Goal: Subscribe to service/newsletter

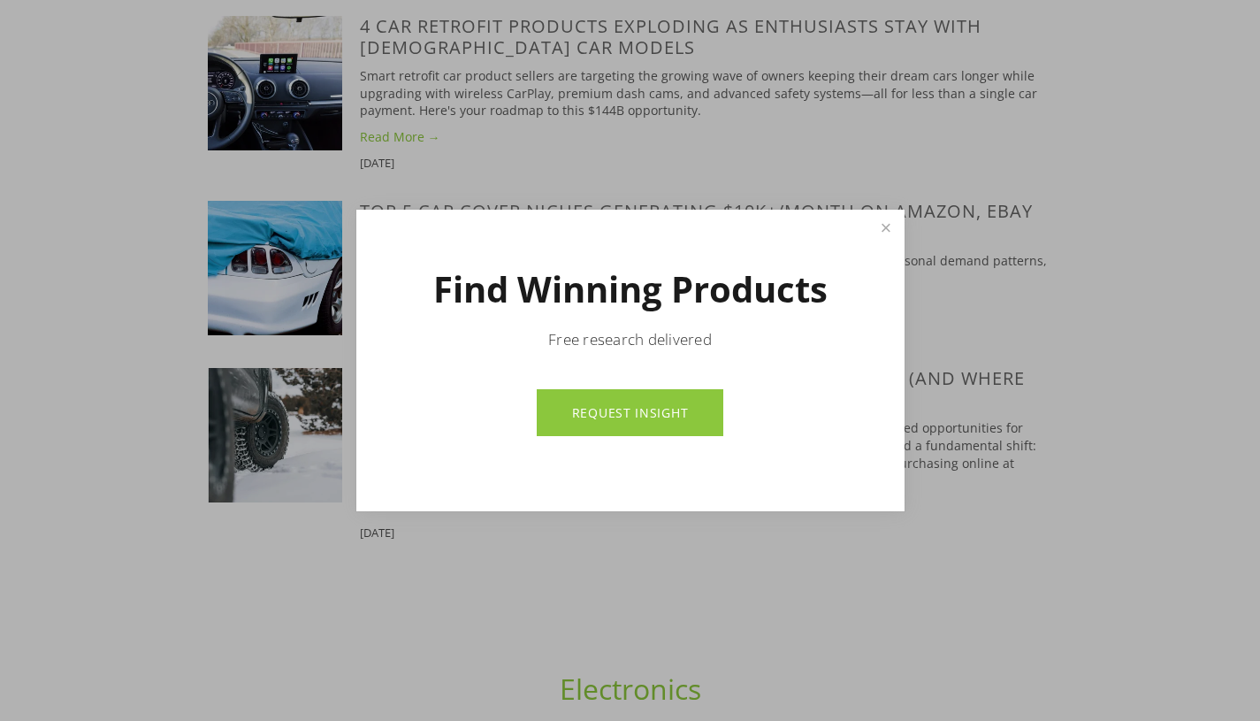
scroll to position [1496, 0]
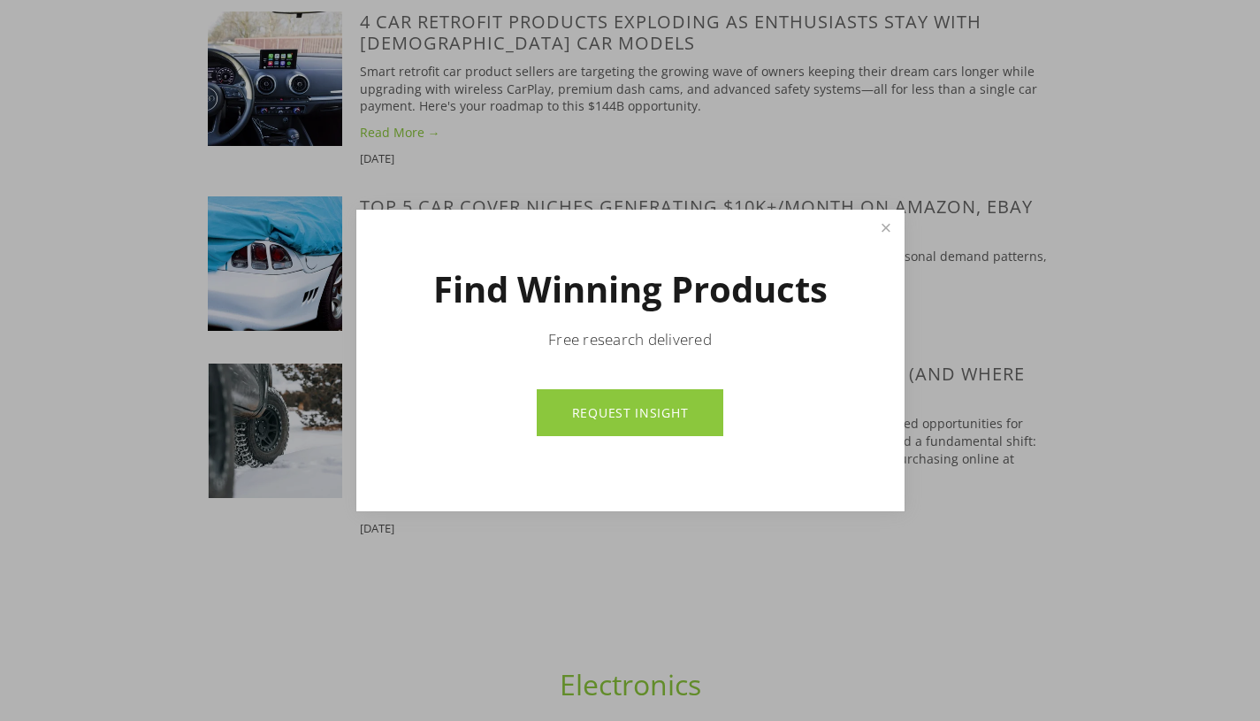
click at [636, 422] on link "REQUEST INSIGHT" at bounding box center [630, 412] width 187 height 47
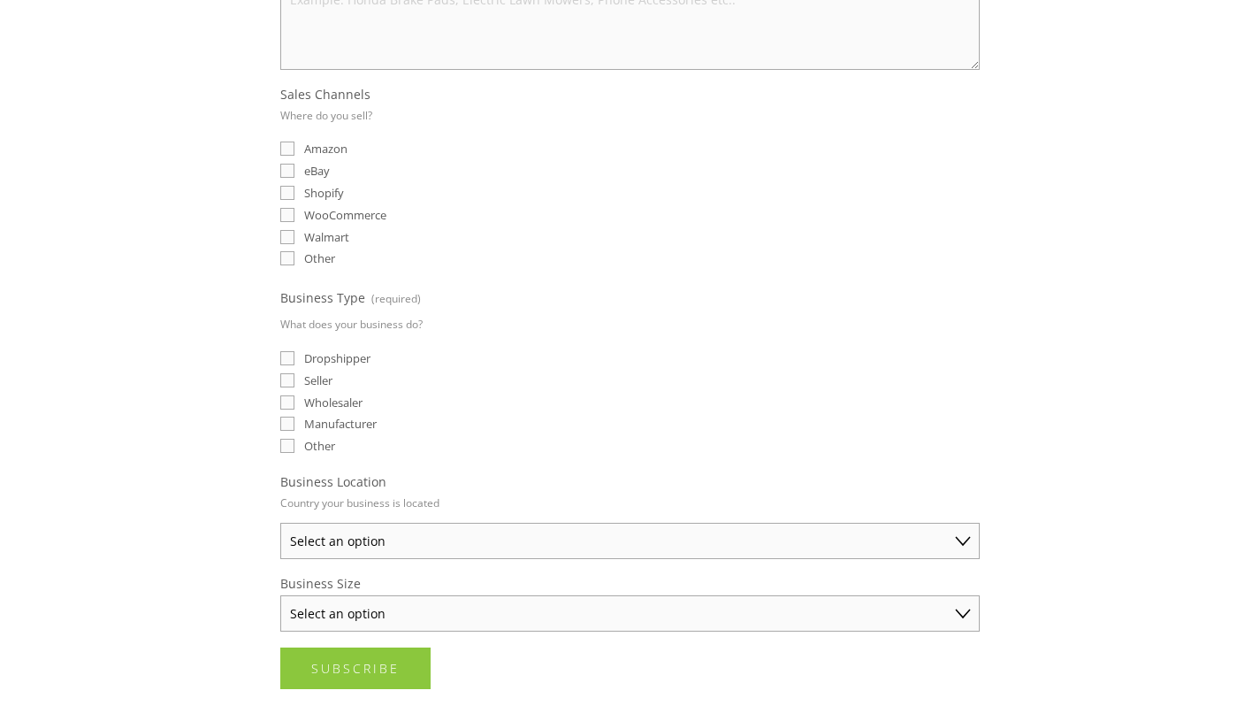
scroll to position [437, 0]
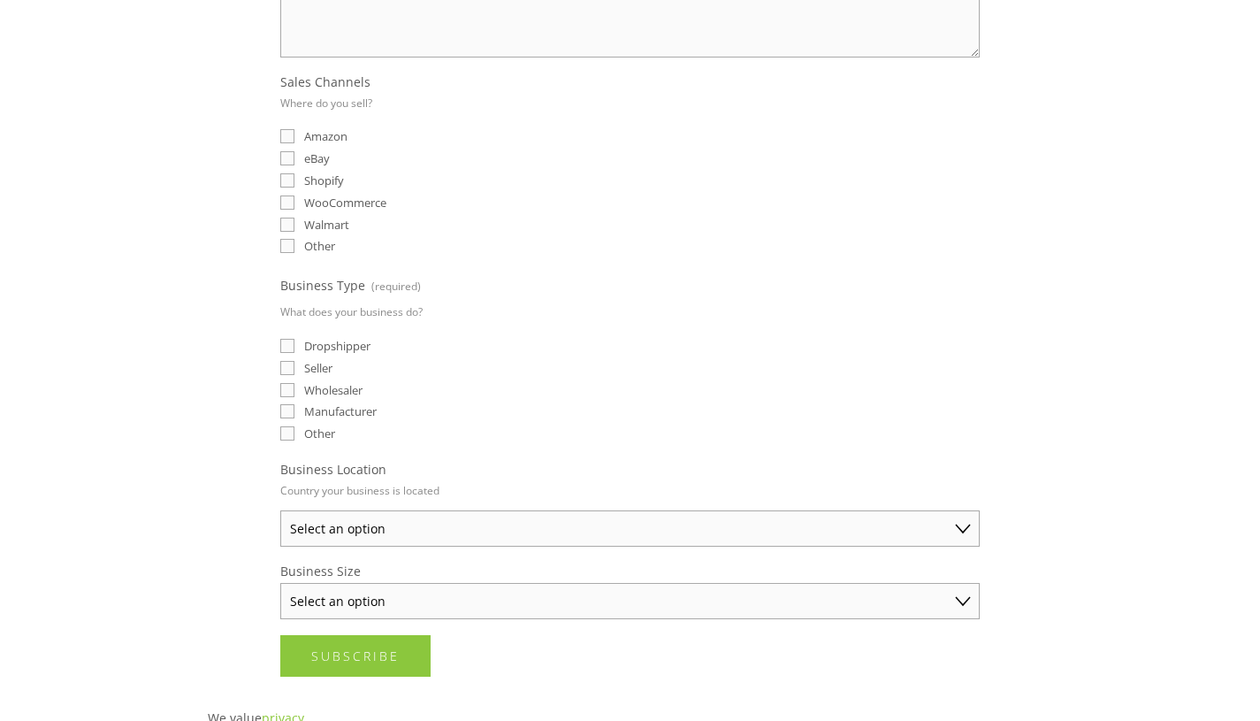
click at [287, 164] on input "eBay" at bounding box center [287, 158] width 14 height 14
checkbox input "true"
click at [287, 353] on input "Dropshipper" at bounding box center [287, 346] width 14 height 14
checkbox input "true"
click at [478, 532] on select "Select an option Australia United States United Kingdom China Japan Germany Can…" at bounding box center [630, 528] width 700 height 36
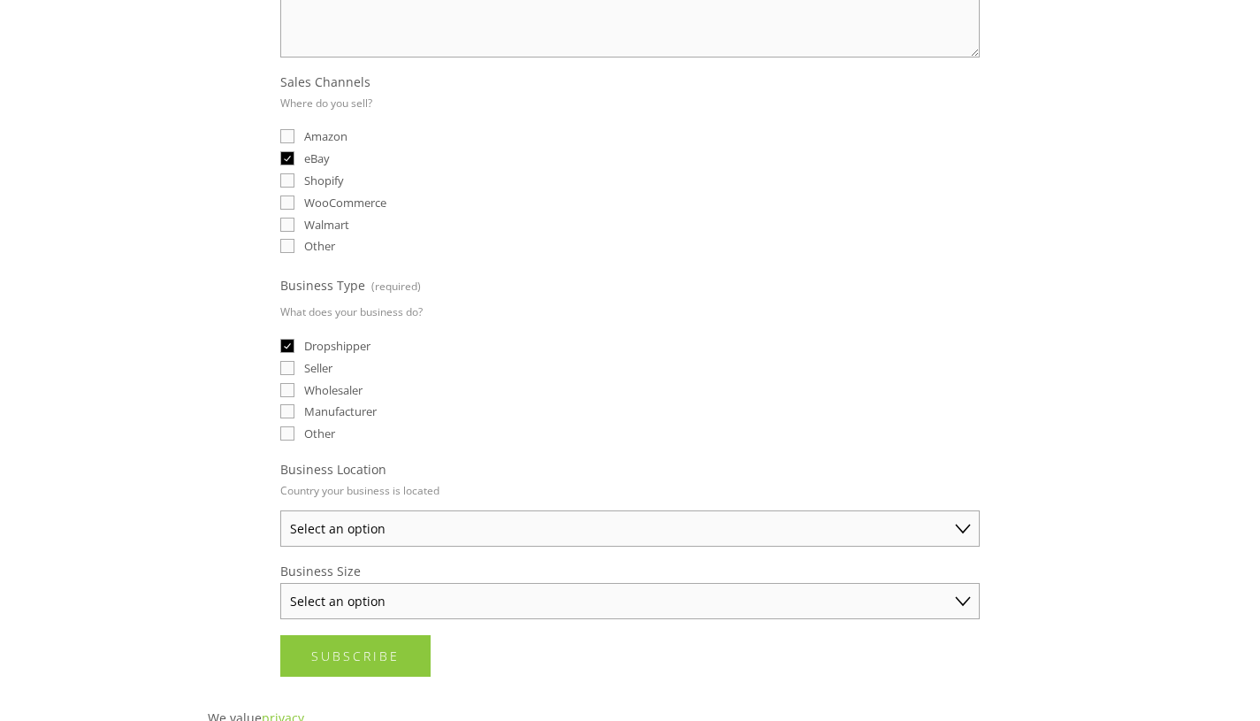
select select "United Kingdom"
click option "United Kingdom" at bounding box center [0, 0] width 0 height 0
click at [280, 583] on select "Select an option Solo Merchant (under $50K annual sales) Small Business ($50K -…" at bounding box center [630, 601] width 700 height 36
select select "Solo Merchant (under $50K annual sales)"
click option "Solo Merchant (under $50K annual sales)" at bounding box center [0, 0] width 0 height 0
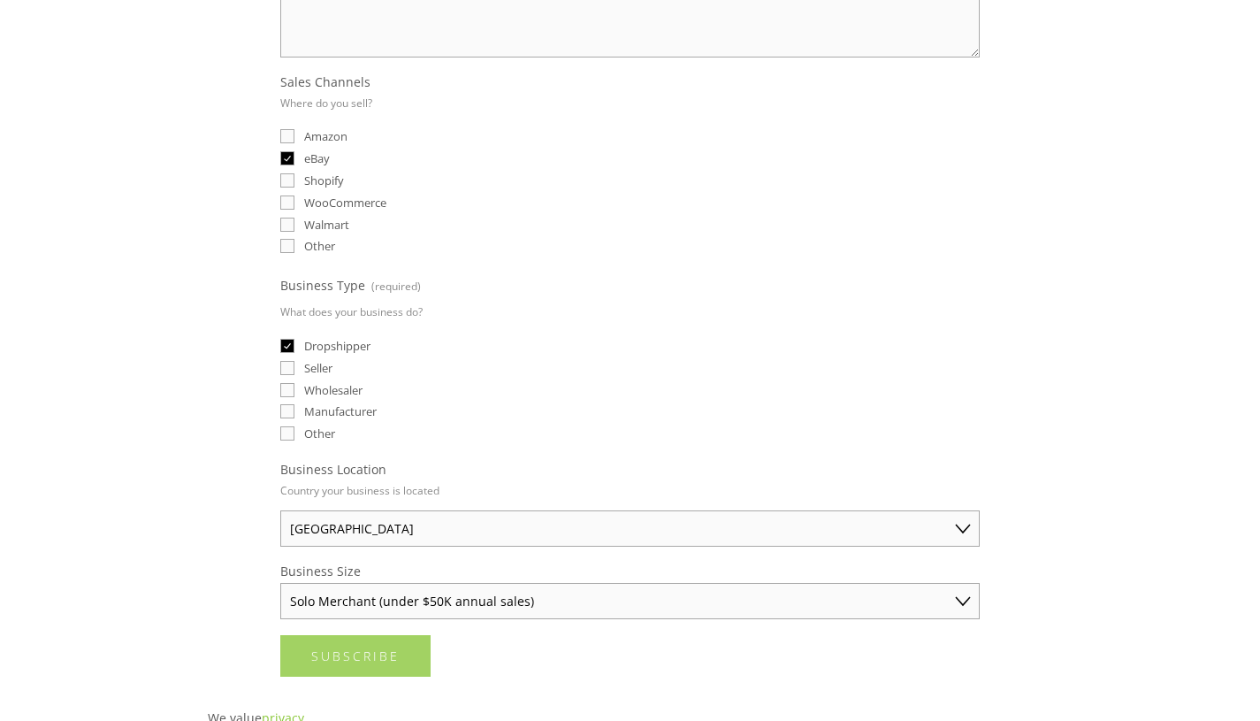
click at [387, 663] on span "Subscribe" at bounding box center [355, 655] width 88 height 17
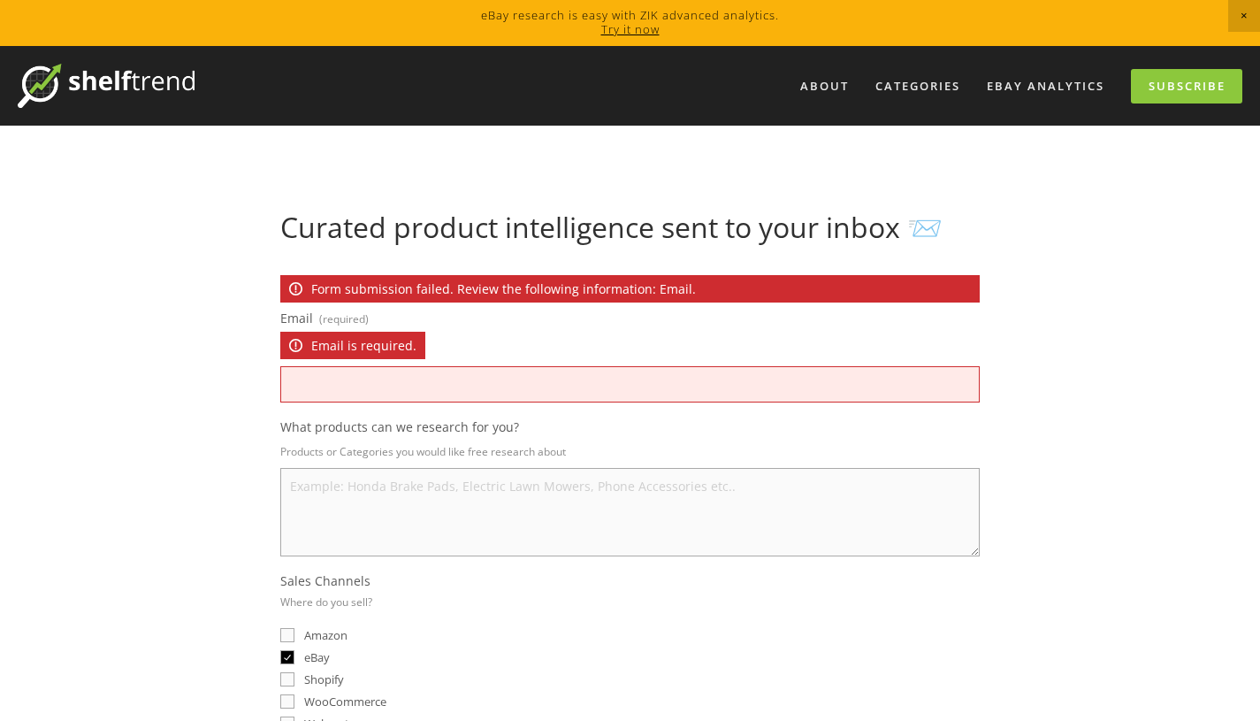
click at [476, 377] on input "Email (required) Email is required." at bounding box center [630, 384] width 700 height 36
type input "aladingr7@gmail.com"
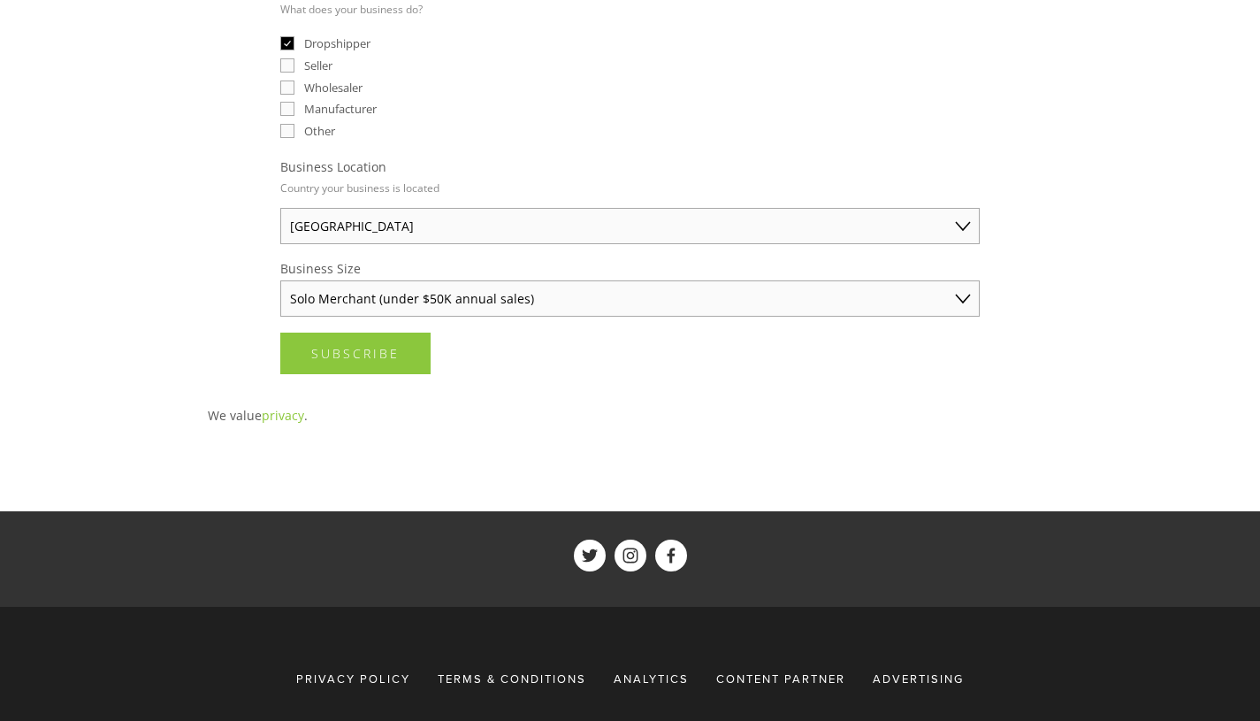
scroll to position [900, 0]
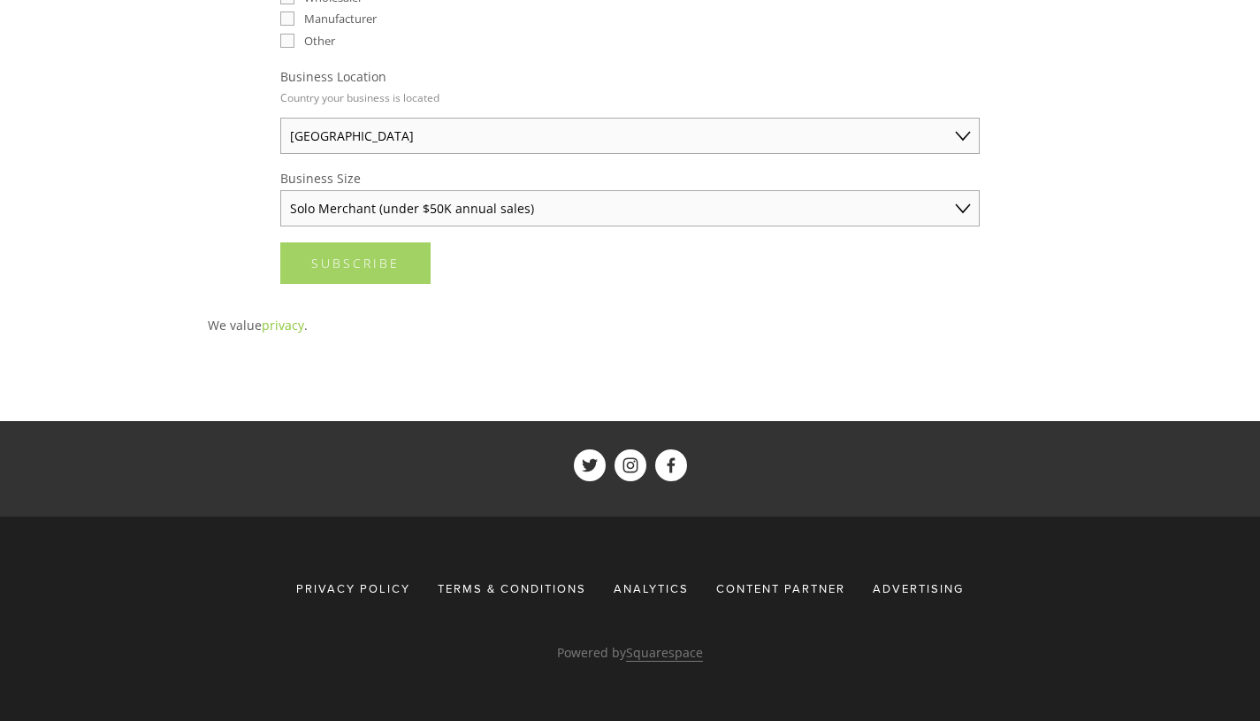
click at [393, 261] on span "Subscribe" at bounding box center [355, 263] width 88 height 17
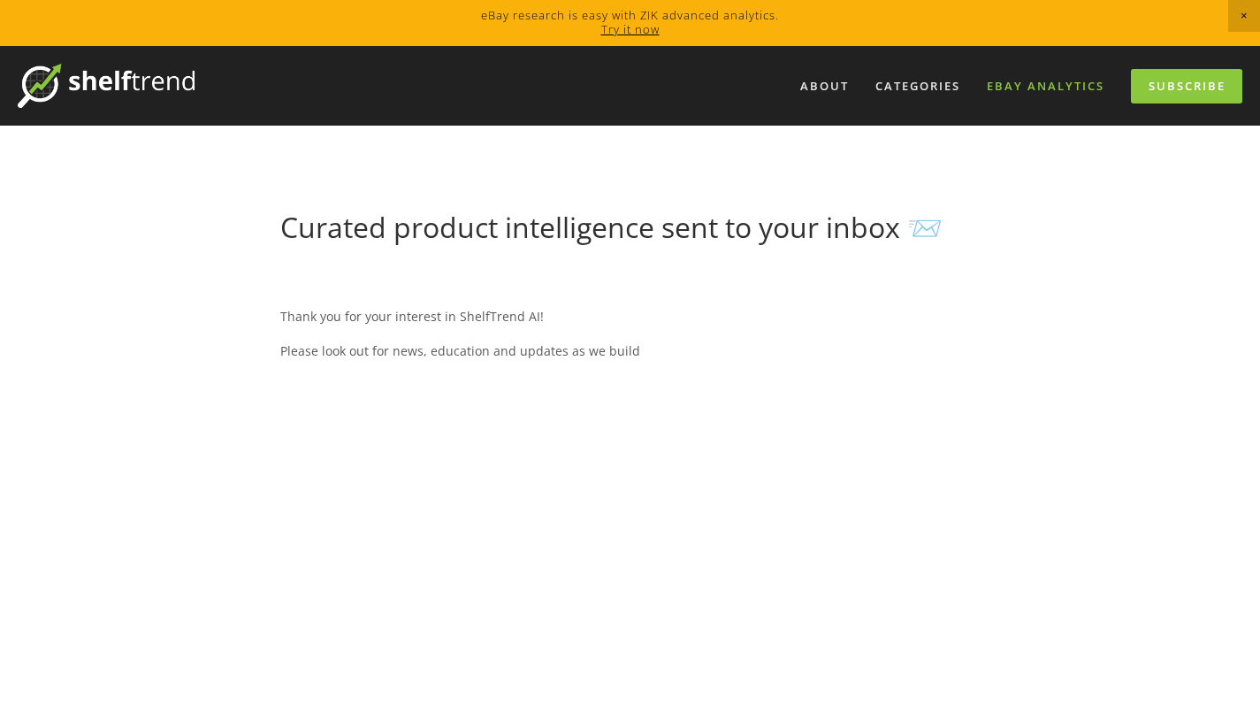
click at [1046, 86] on link "eBay Analytics" at bounding box center [1046, 86] width 141 height 29
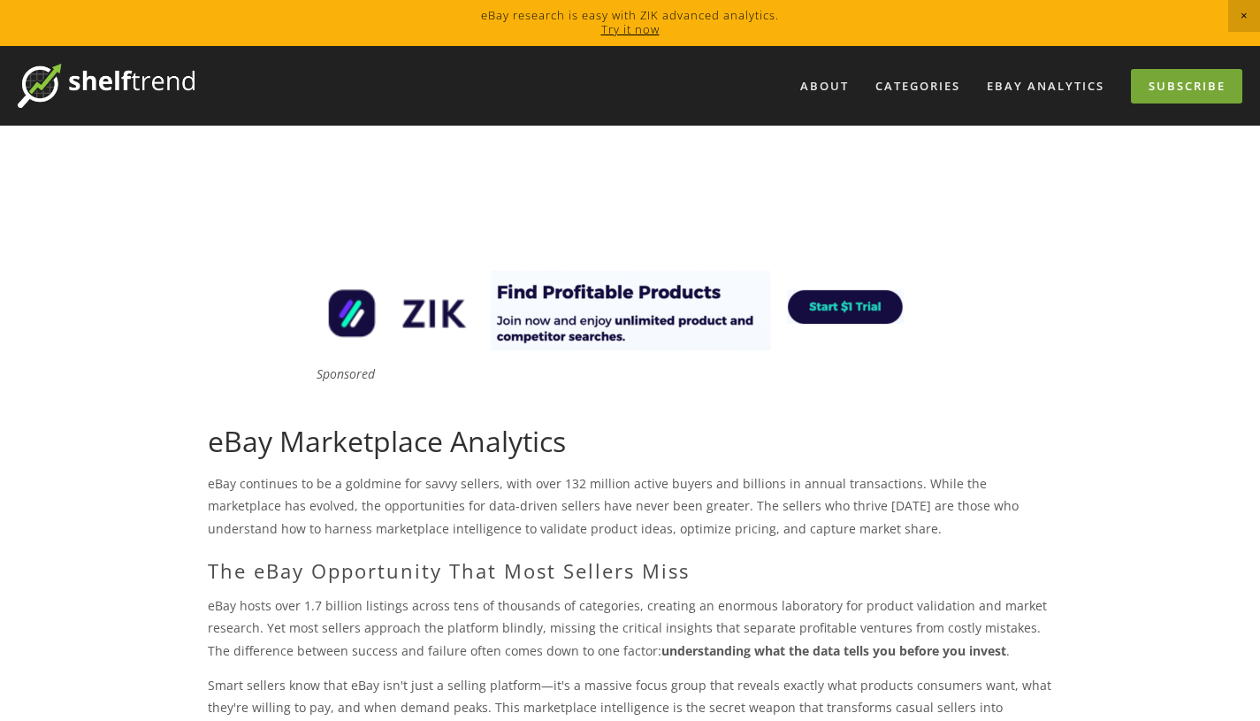
click at [1161, 87] on link "Subscribe" at bounding box center [1186, 86] width 111 height 34
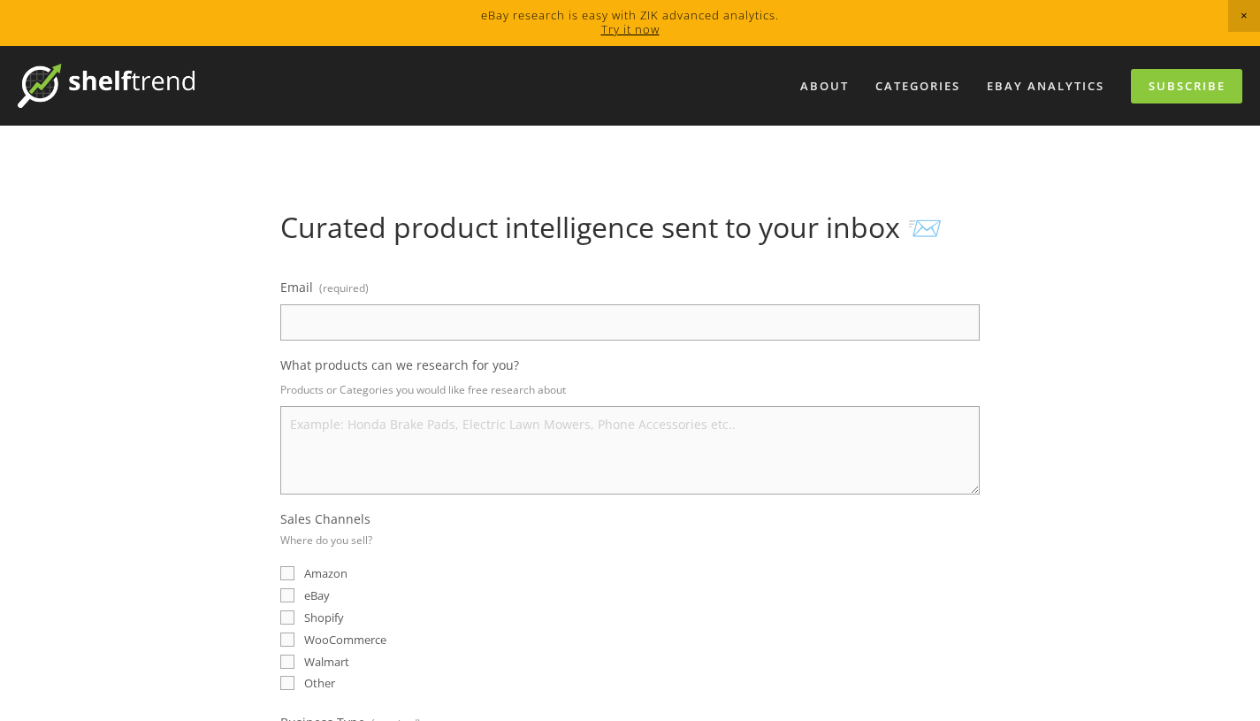
click at [617, 30] on link "Try it now" at bounding box center [630, 29] width 58 height 16
